Goal: Task Accomplishment & Management: Use online tool/utility

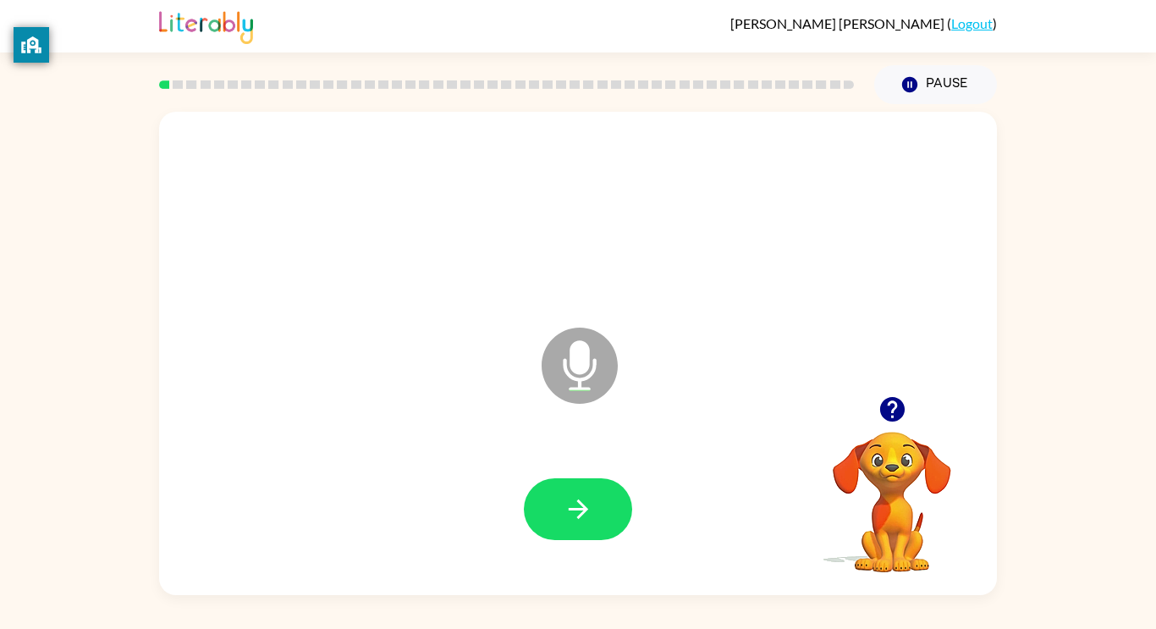
click at [596, 507] on button "button" at bounding box center [578, 509] width 108 height 62
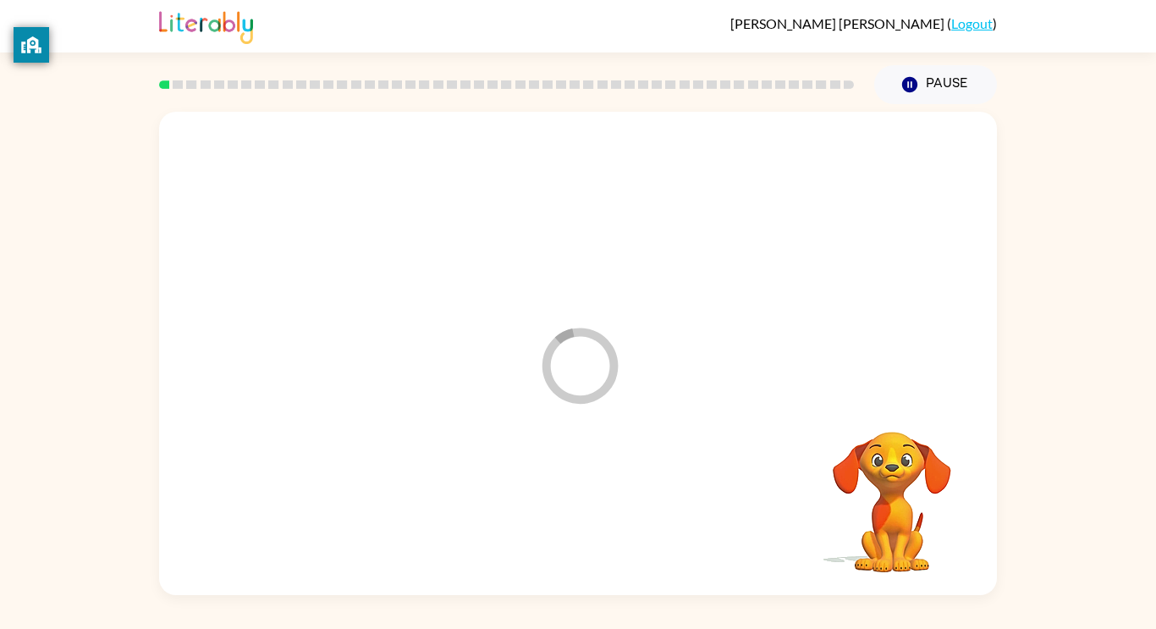
click at [596, 507] on div at bounding box center [578, 509] width 804 height 139
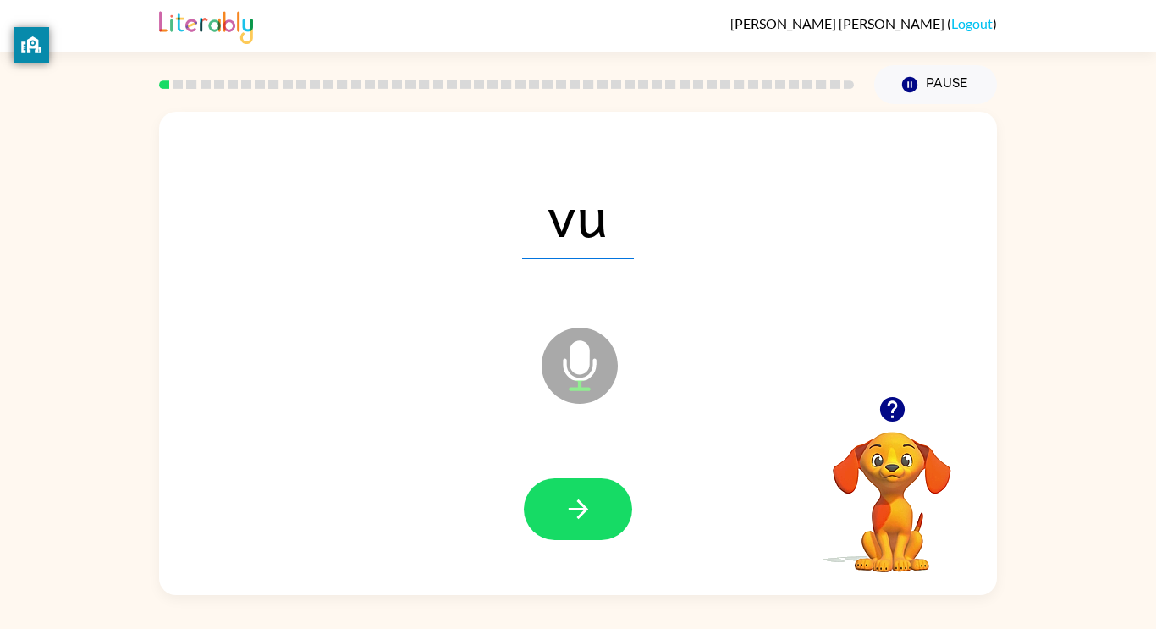
click at [596, 507] on button "button" at bounding box center [578, 509] width 108 height 62
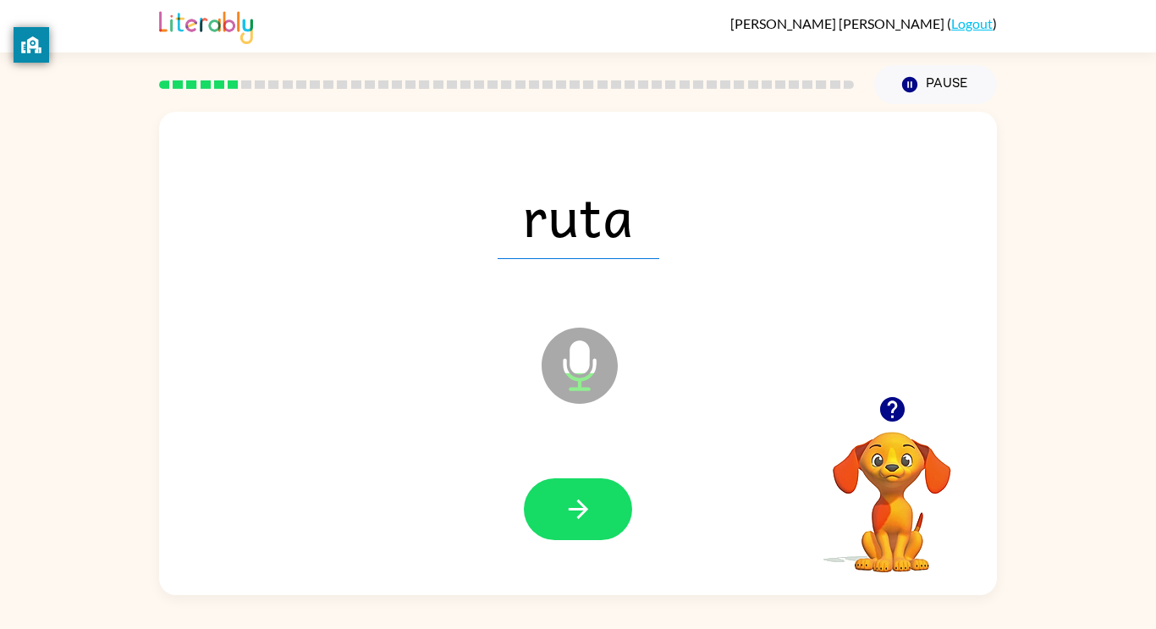
click at [596, 507] on button "button" at bounding box center [578, 509] width 108 height 62
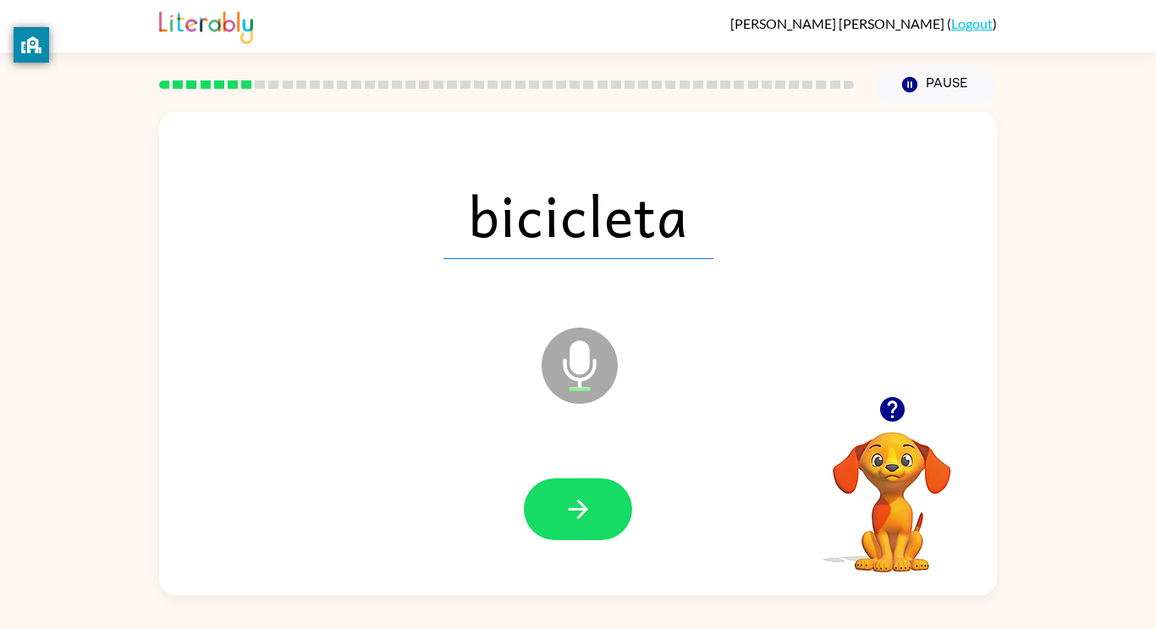
click at [596, 507] on button "button" at bounding box center [578, 509] width 108 height 62
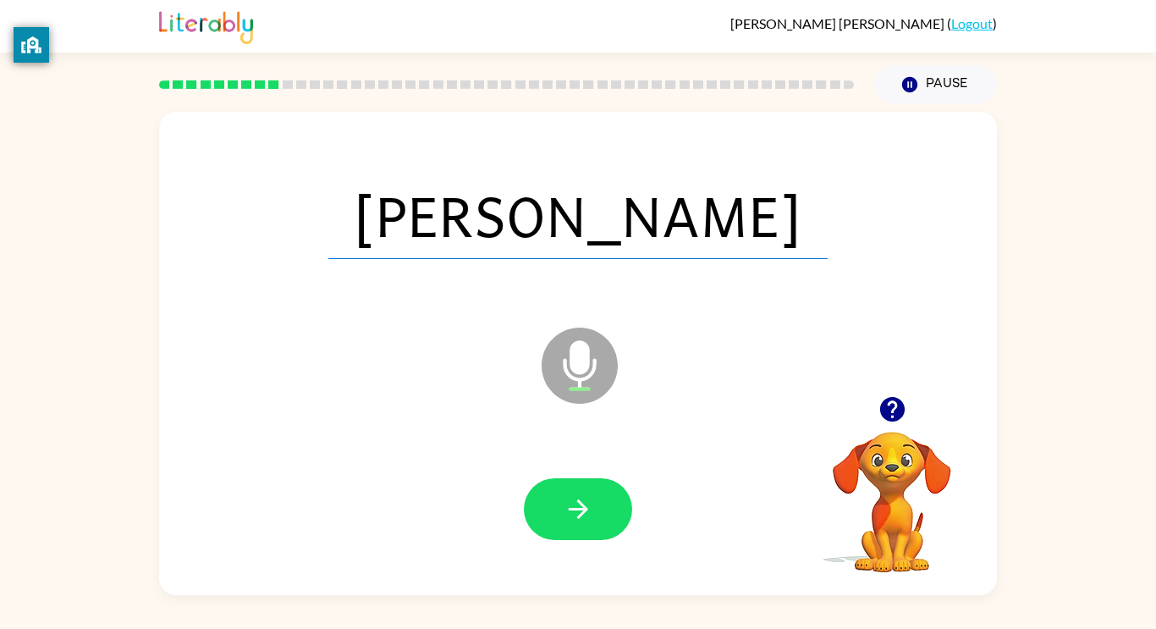
click at [596, 507] on button "button" at bounding box center [578, 509] width 108 height 62
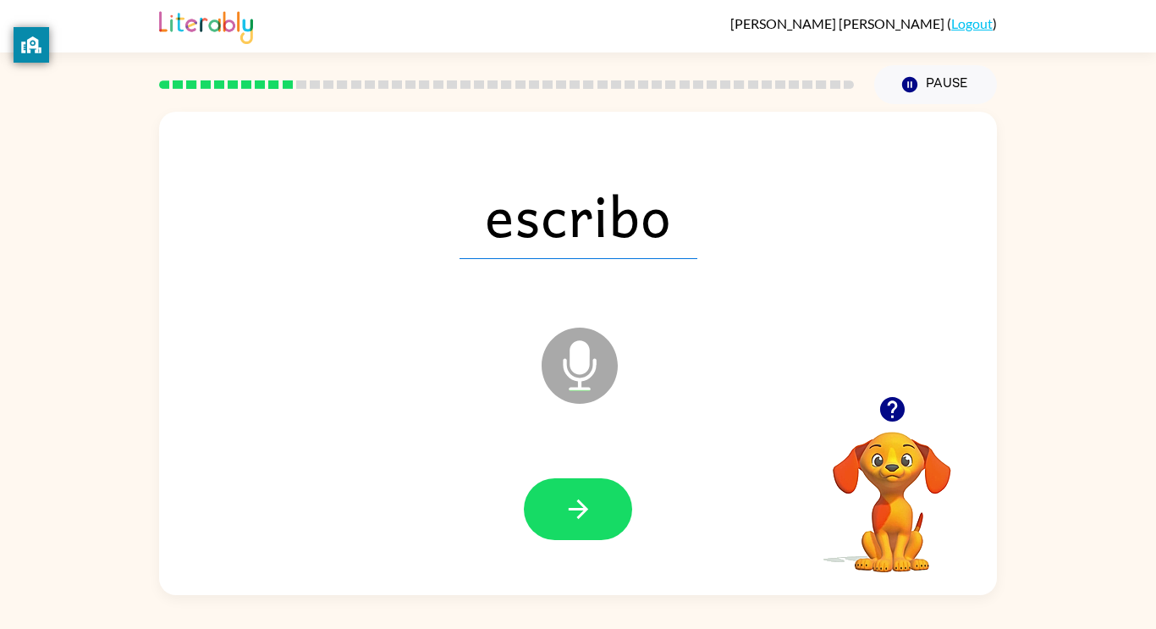
click at [596, 507] on button "button" at bounding box center [578, 509] width 108 height 62
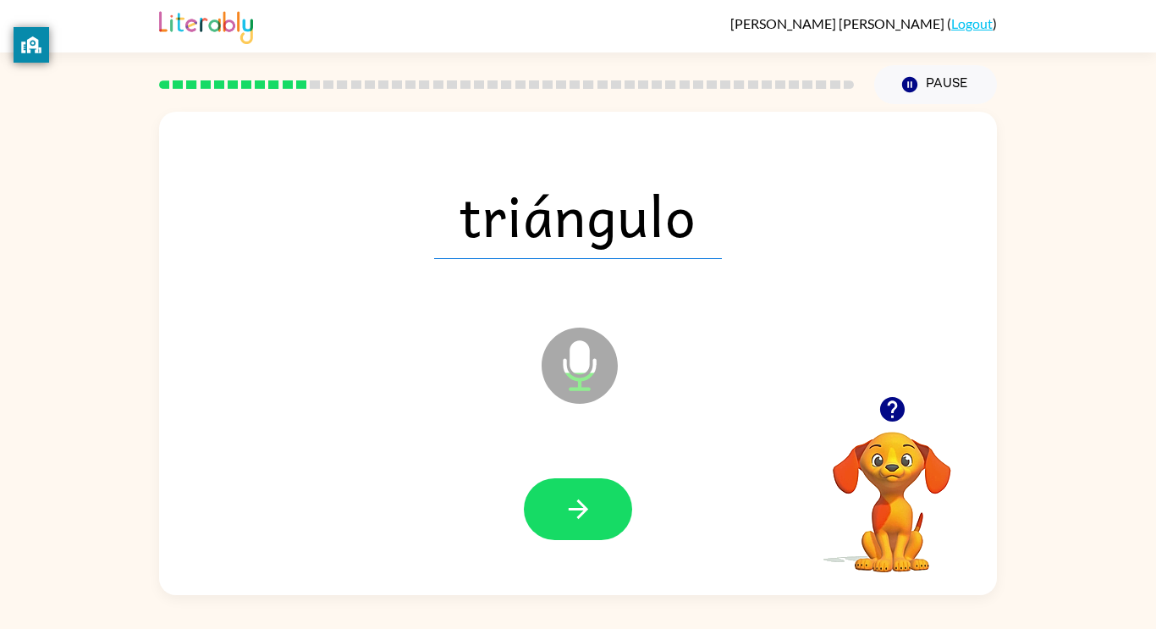
click at [596, 507] on button "button" at bounding box center [578, 509] width 108 height 62
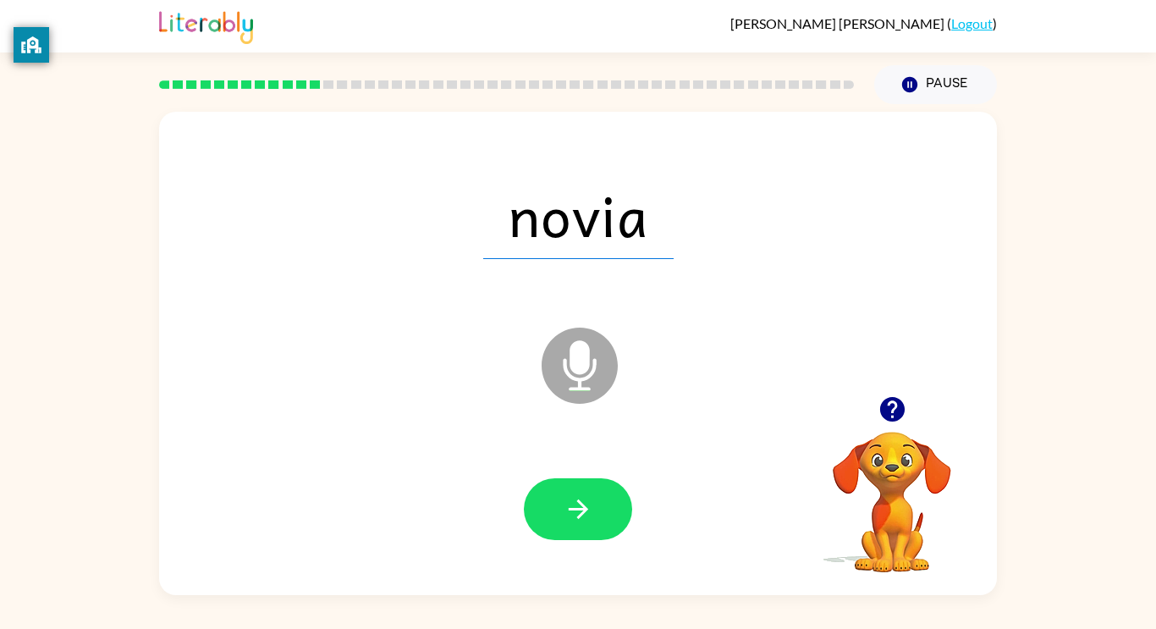
click at [596, 507] on button "button" at bounding box center [578, 509] width 108 height 62
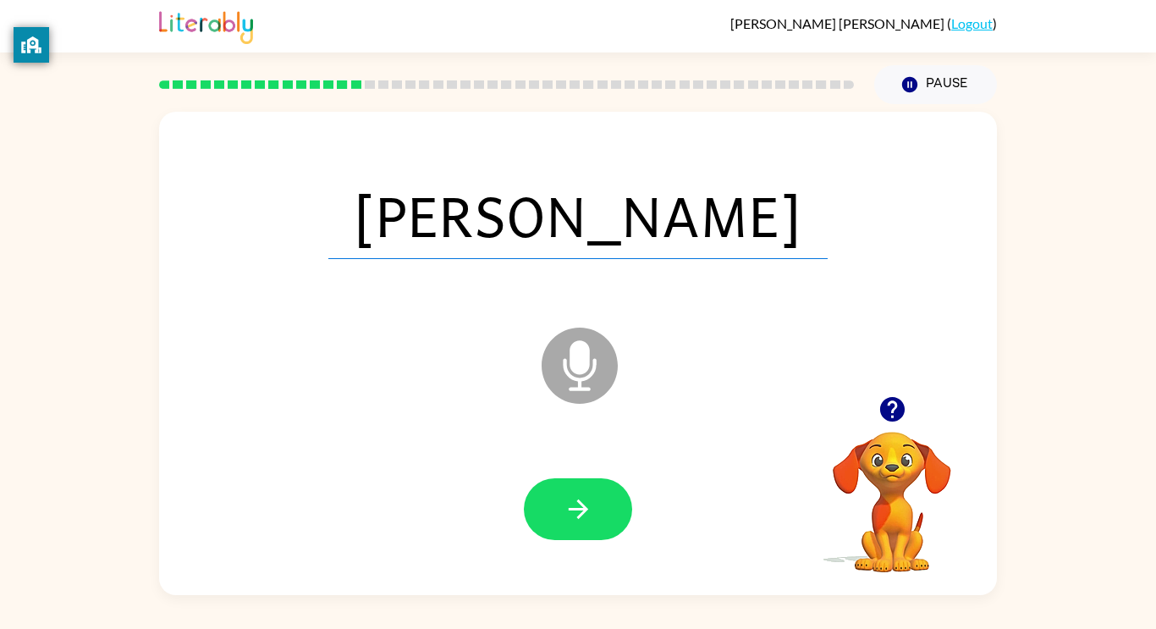
click at [596, 507] on button "button" at bounding box center [578, 509] width 108 height 62
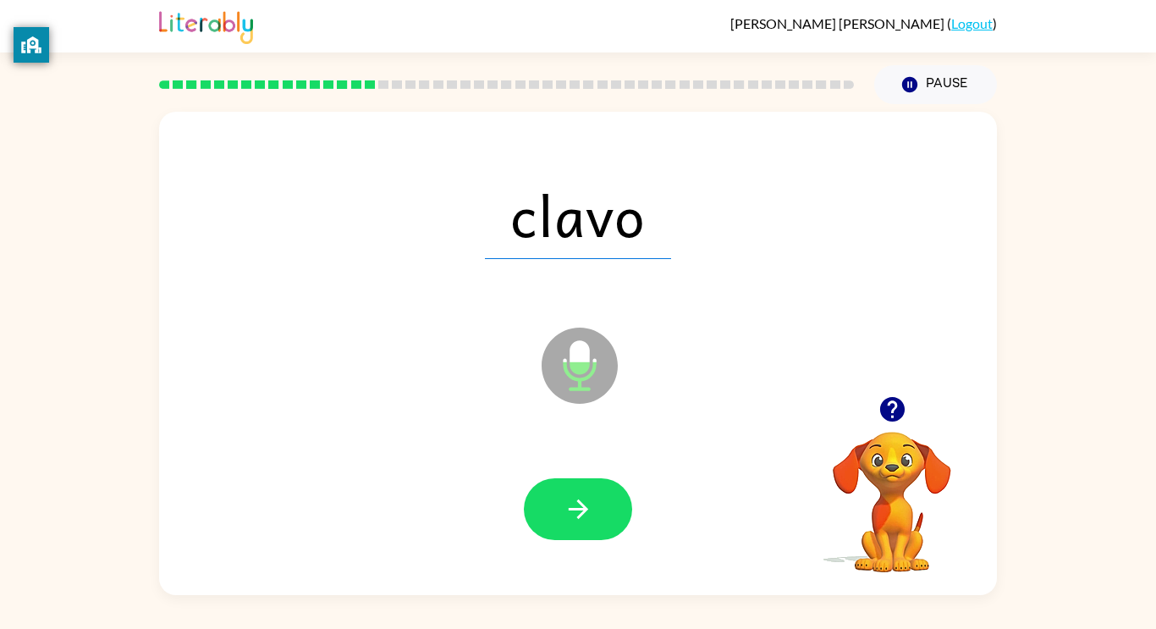
click at [596, 507] on button "button" at bounding box center [578, 509] width 108 height 62
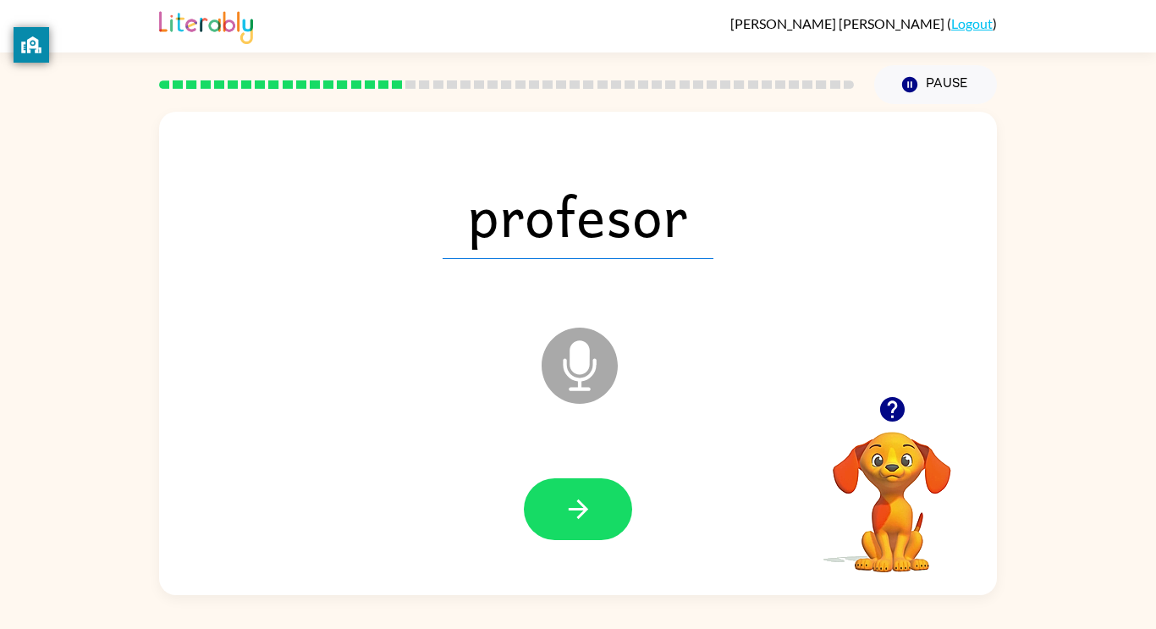
click at [596, 507] on button "button" at bounding box center [578, 509] width 108 height 62
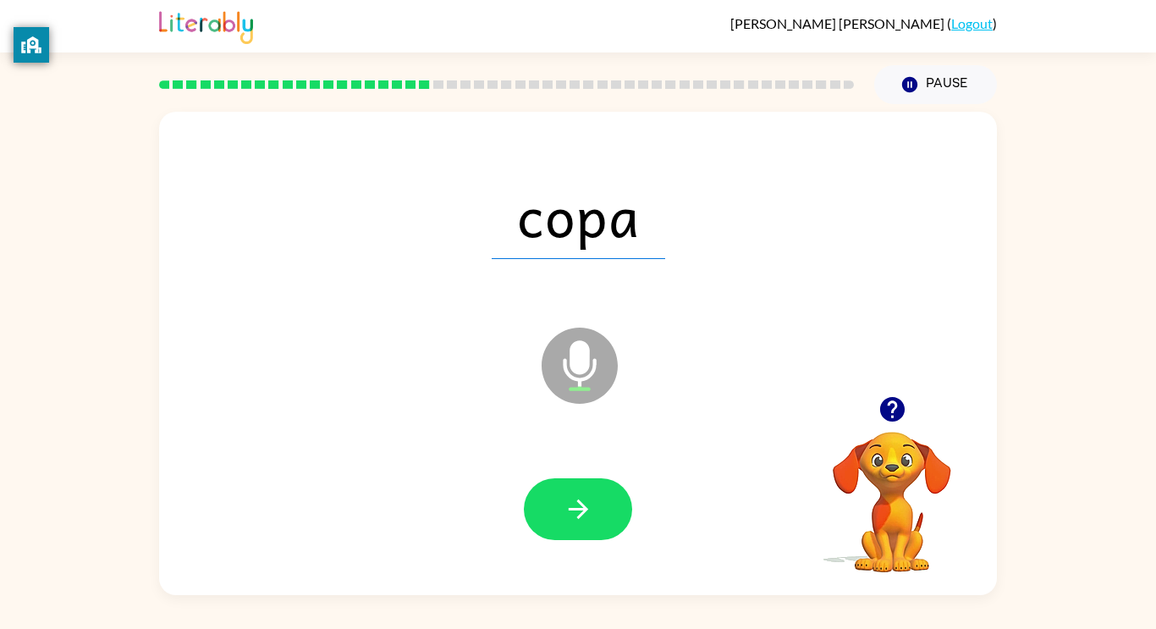
click at [596, 507] on button "button" at bounding box center [578, 509] width 108 height 62
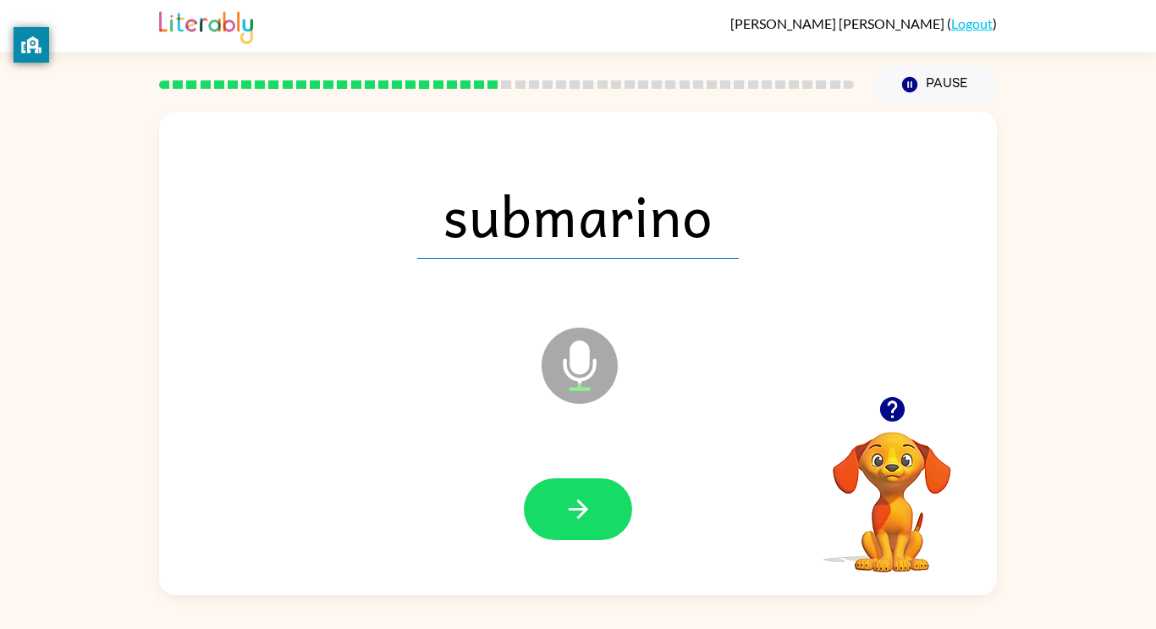
click at [596, 507] on button "button" at bounding box center [578, 509] width 108 height 62
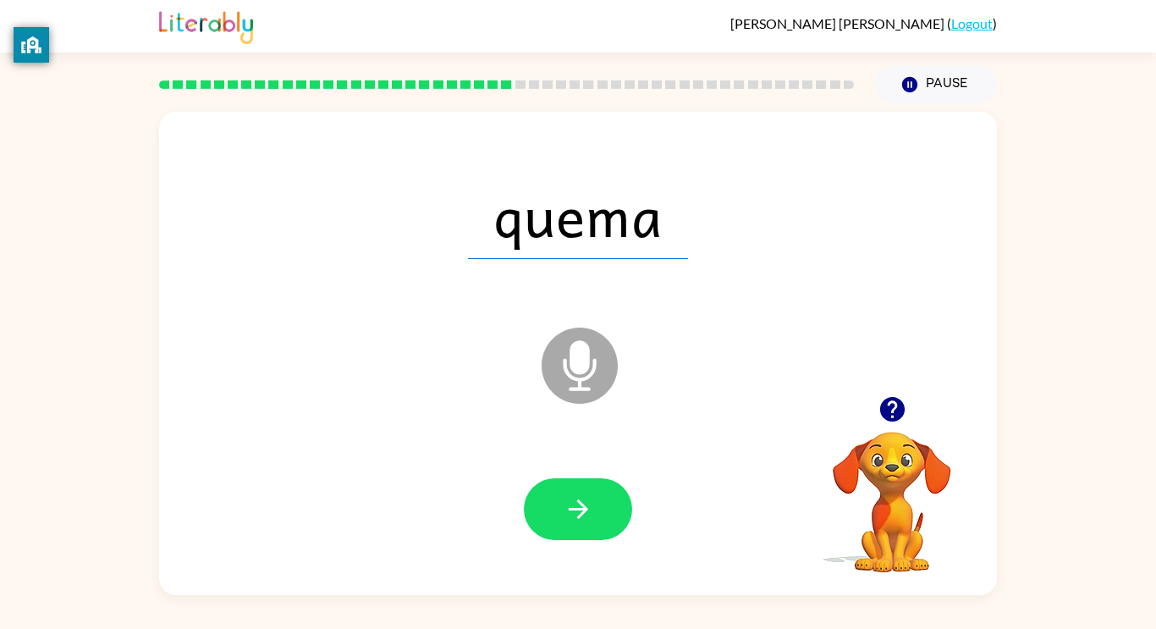
click at [596, 507] on button "button" at bounding box center [578, 509] width 108 height 62
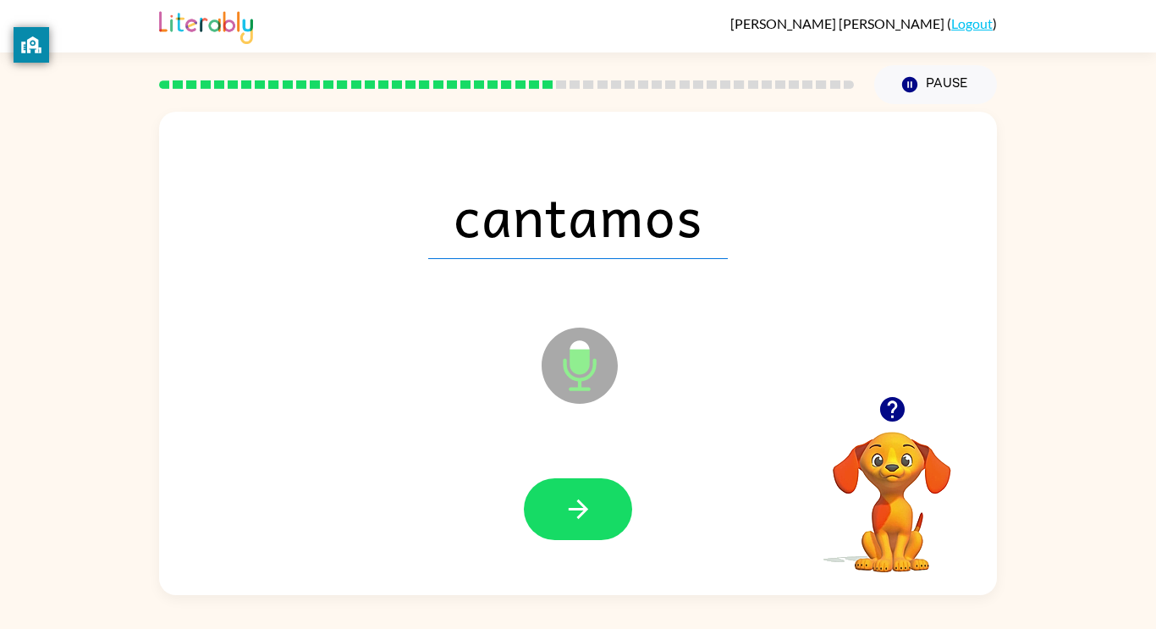
click at [596, 507] on button "button" at bounding box center [578, 509] width 108 height 62
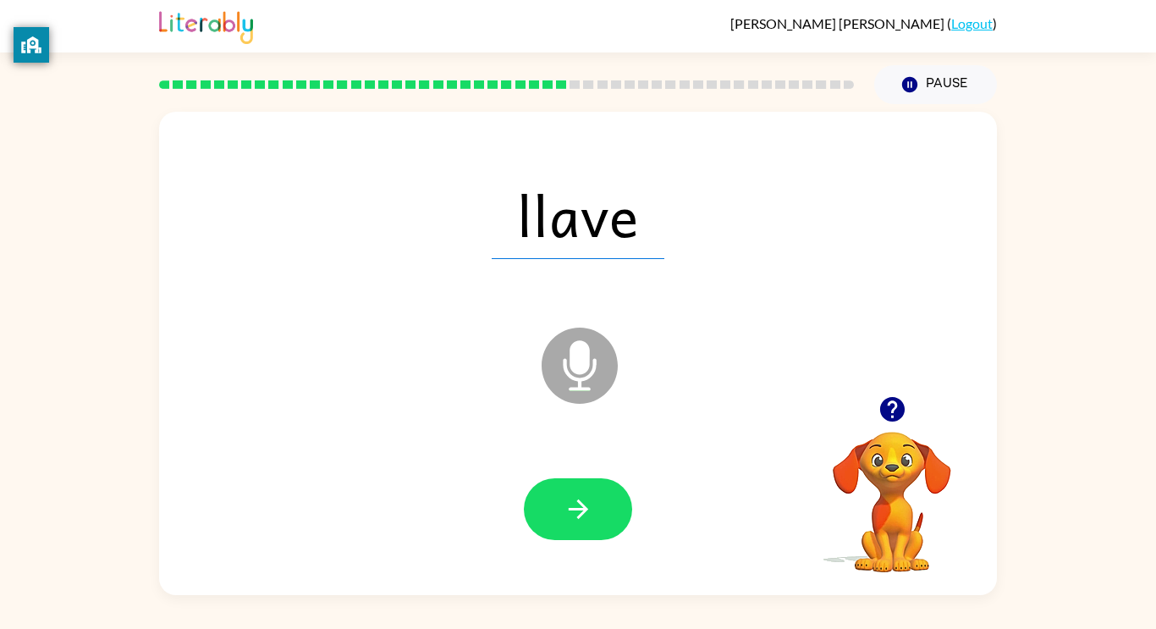
click at [596, 507] on button "button" at bounding box center [578, 509] width 108 height 62
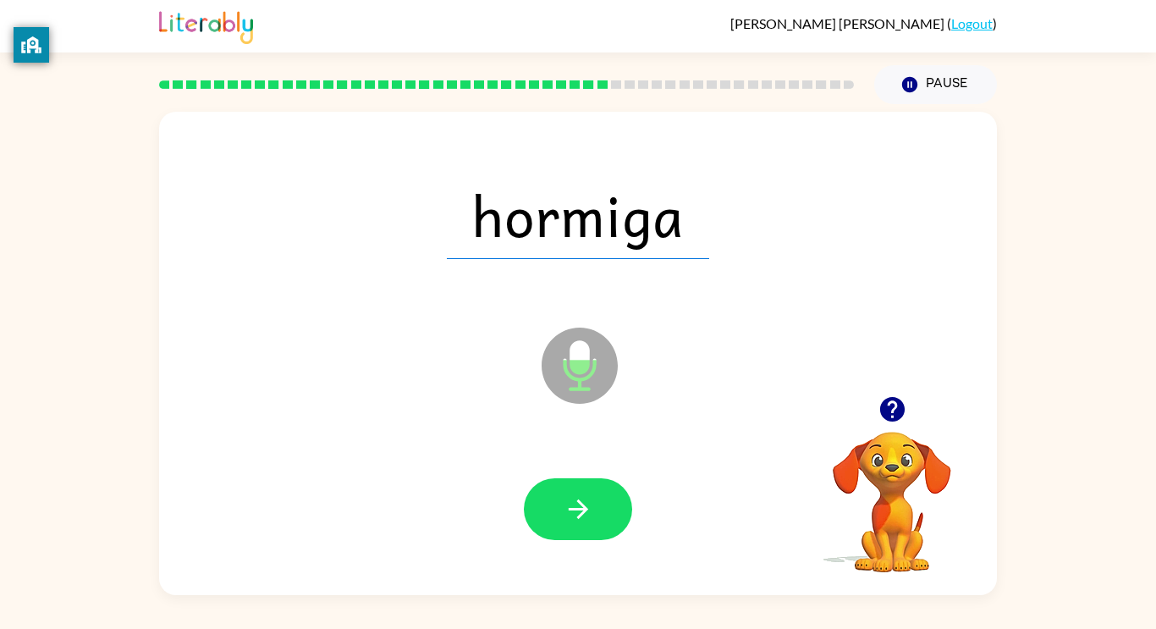
click at [596, 507] on button "button" at bounding box center [578, 509] width 108 height 62
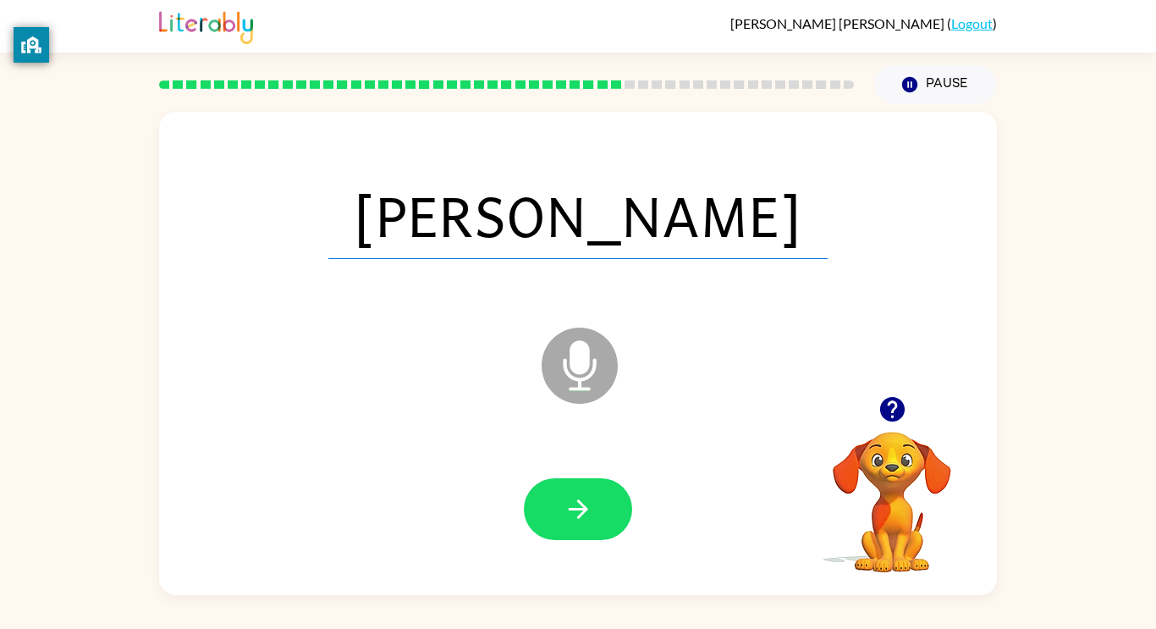
click at [596, 507] on button "button" at bounding box center [578, 509] width 108 height 62
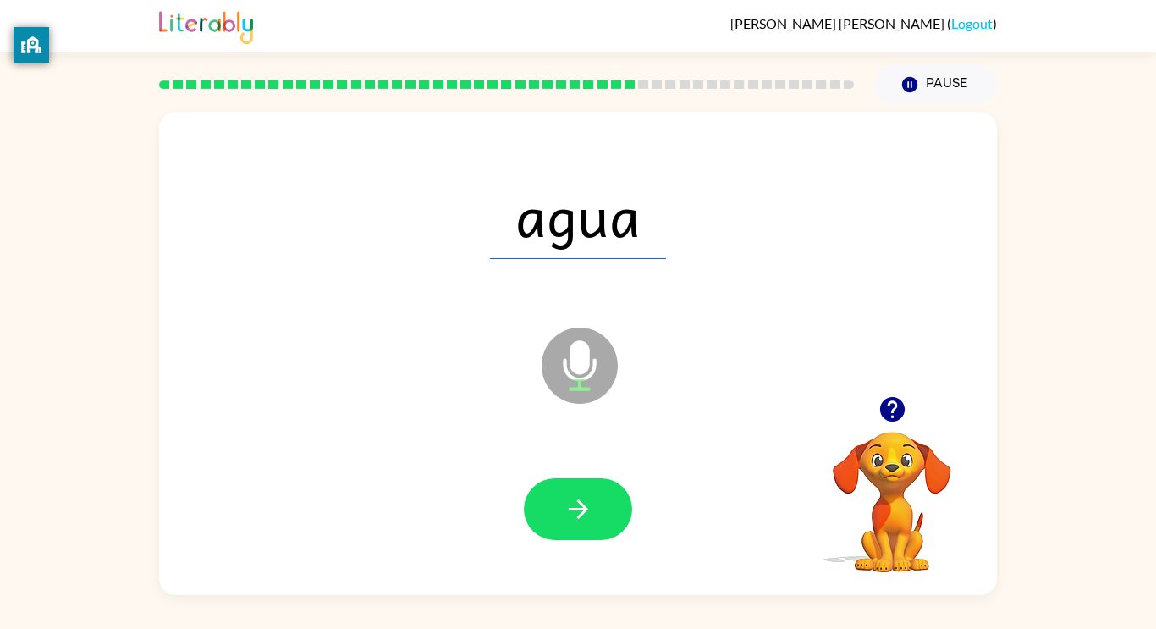
click at [596, 507] on button "button" at bounding box center [578, 509] width 108 height 62
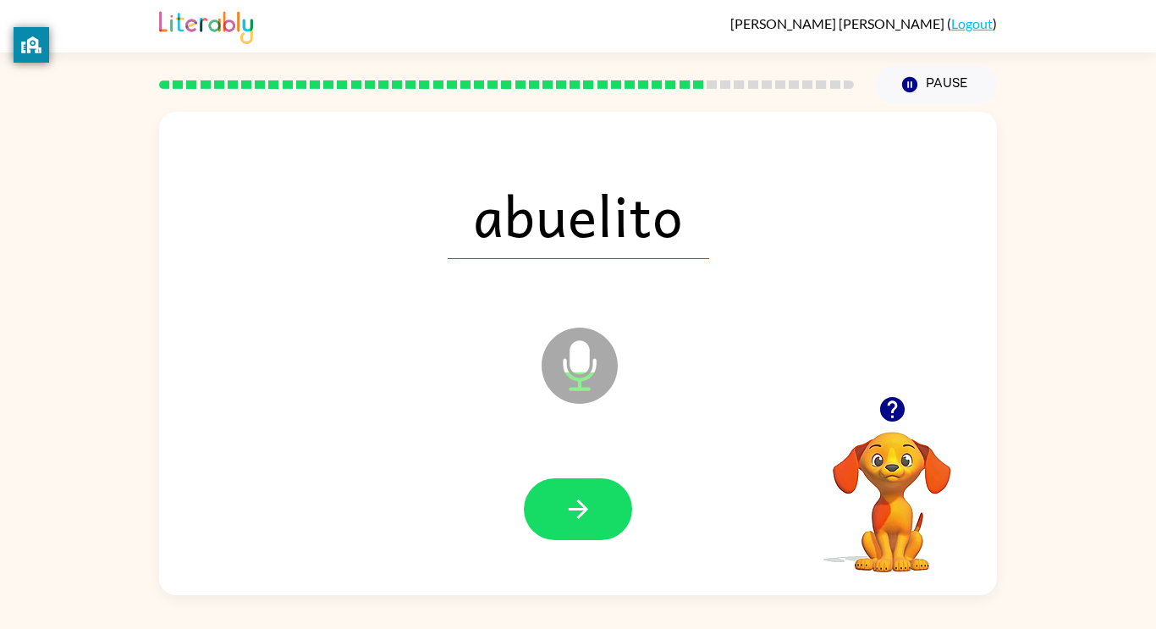
click at [596, 507] on button "button" at bounding box center [578, 509] width 108 height 62
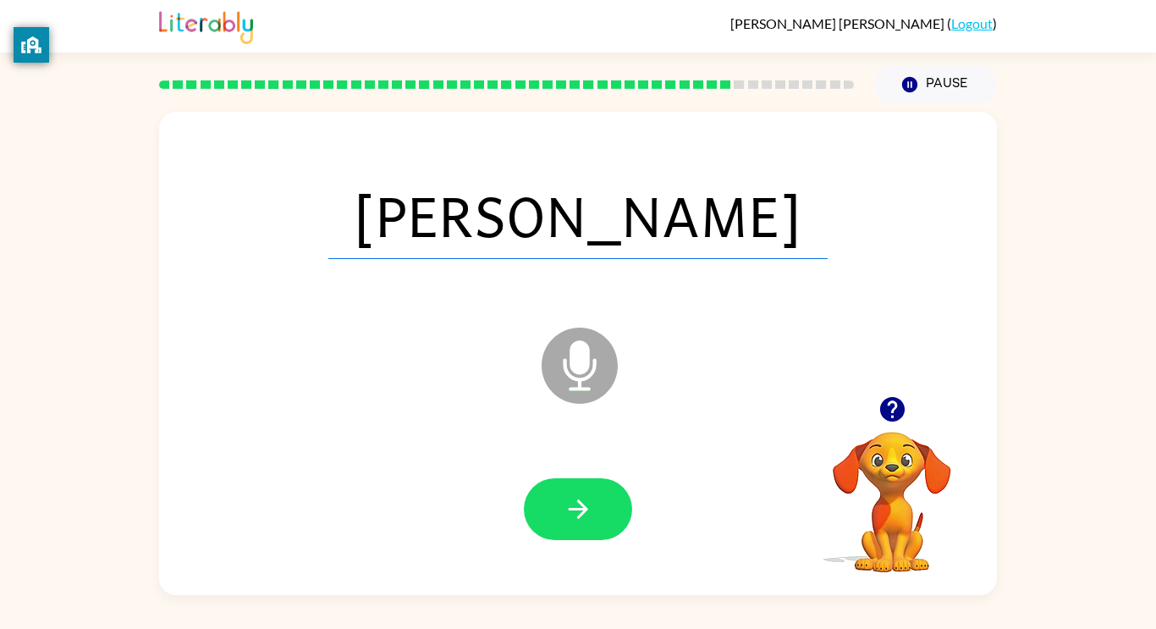
click at [596, 507] on button "button" at bounding box center [578, 509] width 108 height 62
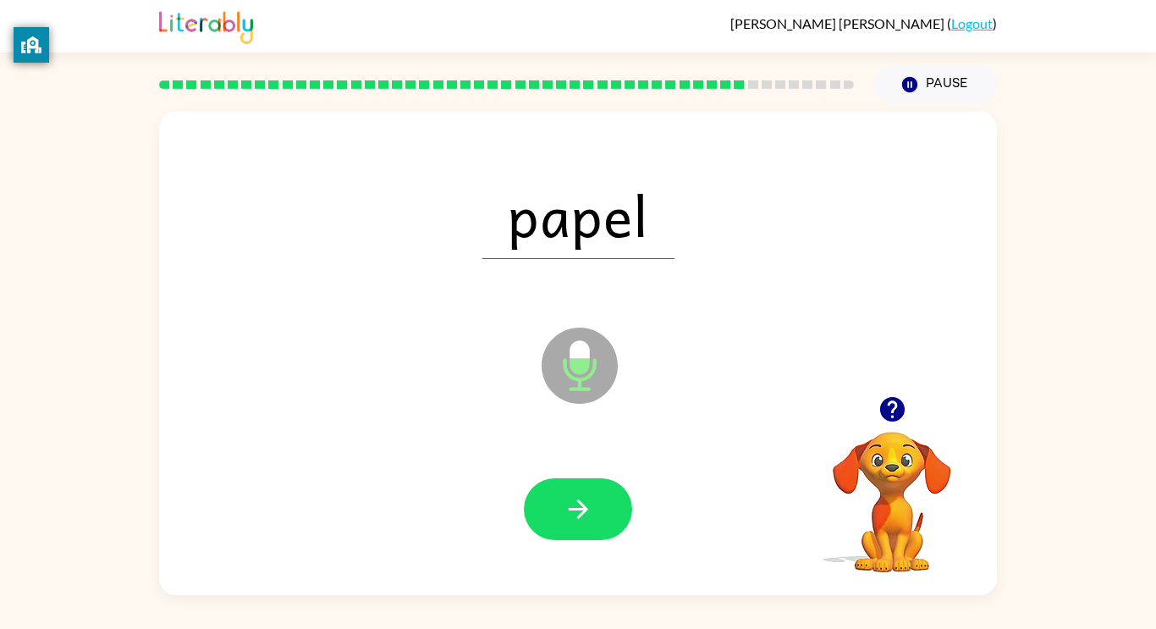
click at [596, 507] on button "button" at bounding box center [578, 509] width 108 height 62
click at [593, 506] on icon "button" at bounding box center [579, 509] width 30 height 30
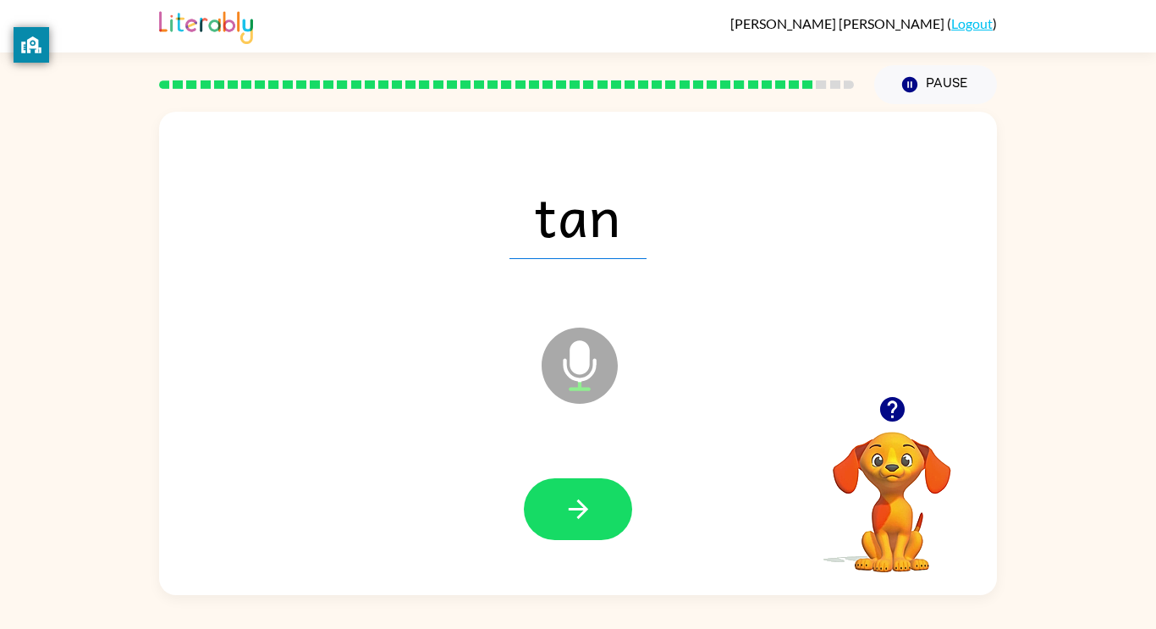
click at [593, 506] on icon "button" at bounding box center [579, 509] width 30 height 30
